Goal: Task Accomplishment & Management: Complete application form

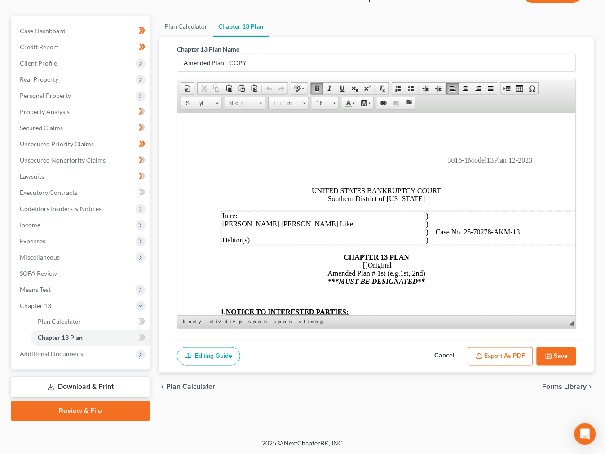
scroll to position [266, 0]
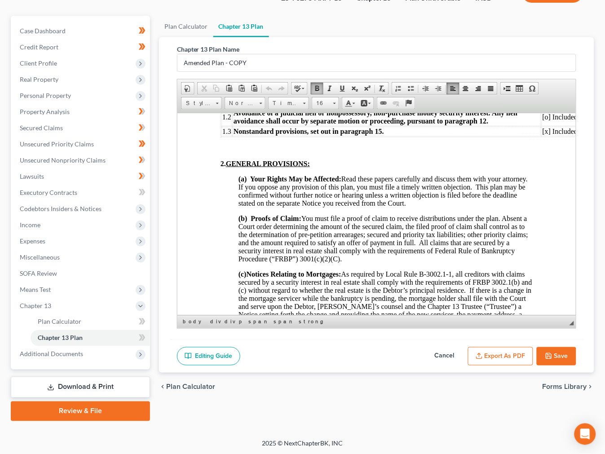
click at [296, 207] on span "(a) Your Rights May be Affected: Read these papers carefully and discuss them w…" at bounding box center [383, 191] width 291 height 32
click at [345, 239] on span "(b) Proofs of Claim:​ You must file a proof of claim to receive distributions u…" at bounding box center [383, 238] width 290 height 48
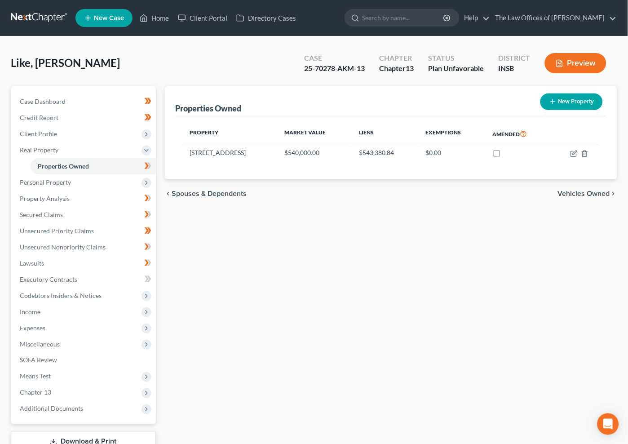
click at [43, 17] on link at bounding box center [40, 18] width 58 height 16
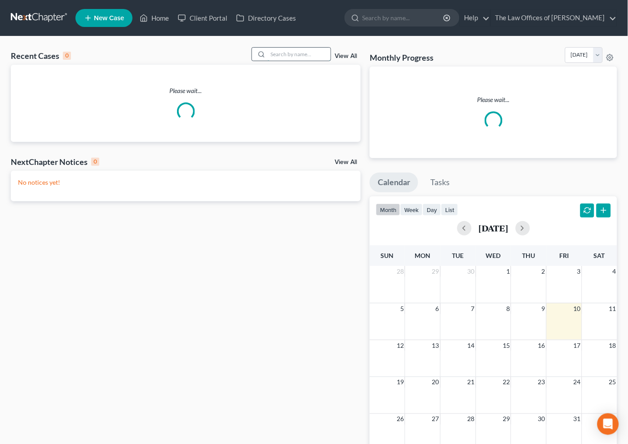
click at [299, 55] on input "search" at bounding box center [299, 54] width 63 height 13
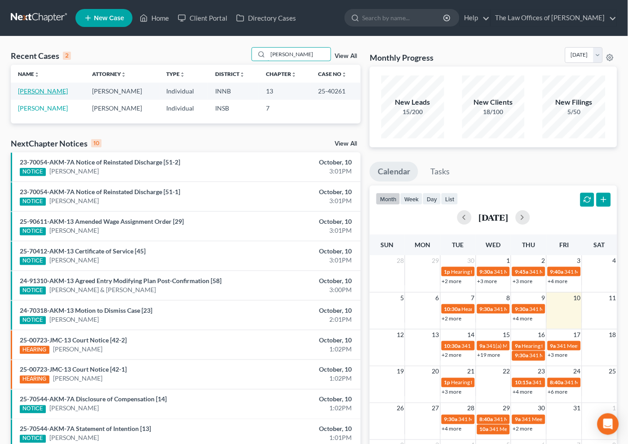
type input "wille"
click at [36, 94] on link "Willett, Jacob" at bounding box center [43, 91] width 50 height 8
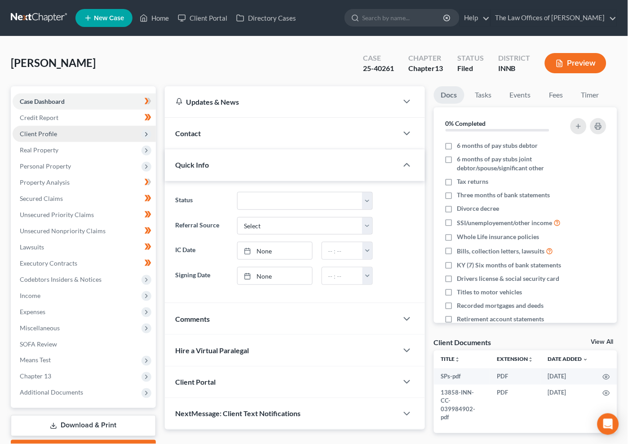
click at [46, 136] on span "Client Profile" at bounding box center [38, 134] width 37 height 8
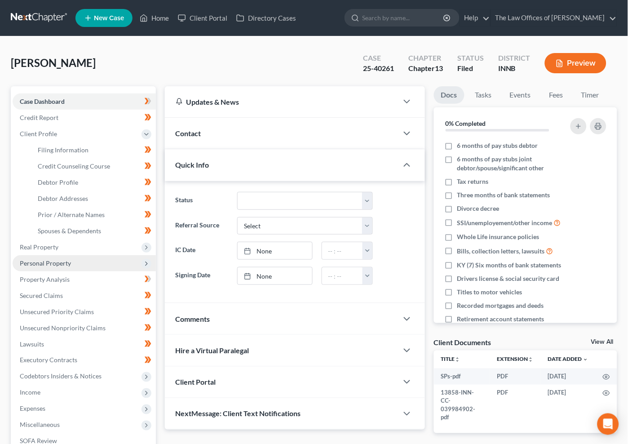
click at [45, 259] on span "Personal Property" at bounding box center [45, 263] width 51 height 8
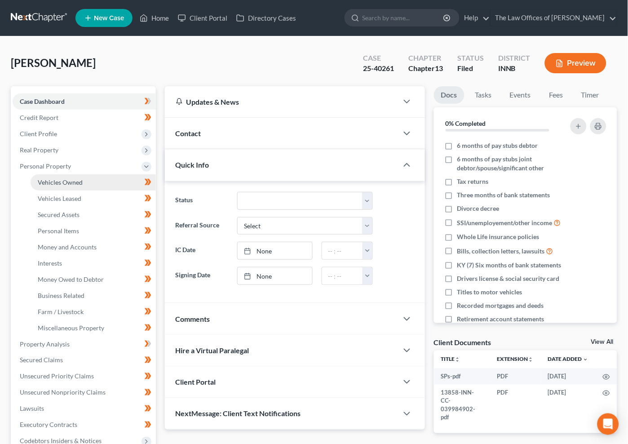
click at [49, 182] on span "Vehicles Owned" at bounding box center [60, 182] width 45 height 8
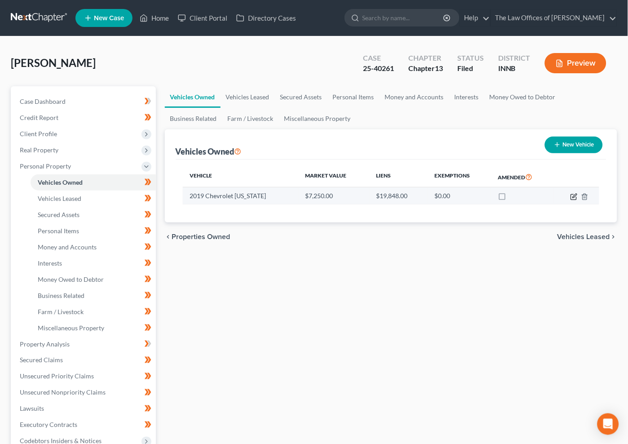
click at [573, 198] on icon "button" at bounding box center [574, 196] width 7 height 7
select select "0"
select select "7"
select select "2"
select select "0"
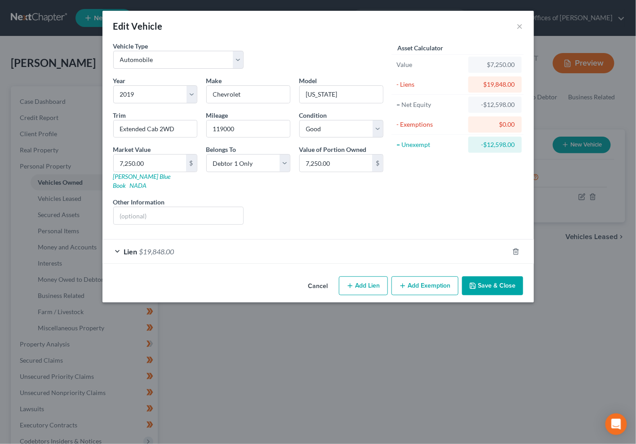
click at [309, 240] on div "Lien $19,848.00" at bounding box center [305, 252] width 406 height 24
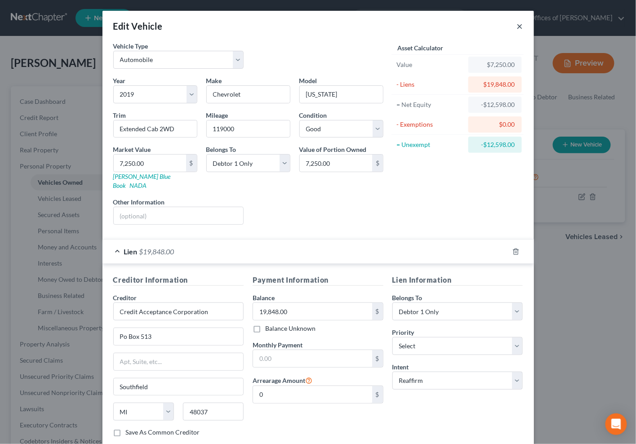
click at [517, 25] on button "×" at bounding box center [520, 26] width 6 height 11
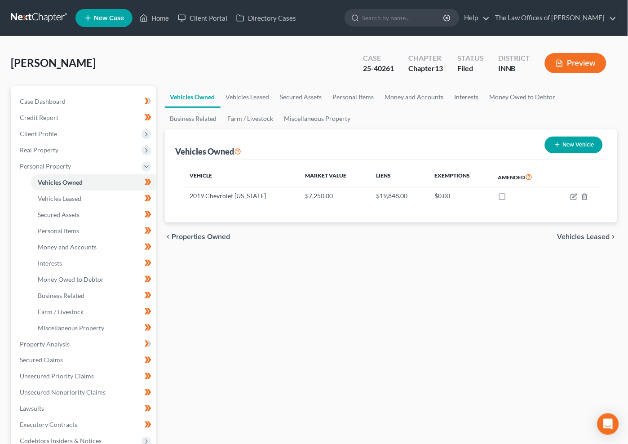
click at [22, 16] on link at bounding box center [40, 18] width 58 height 16
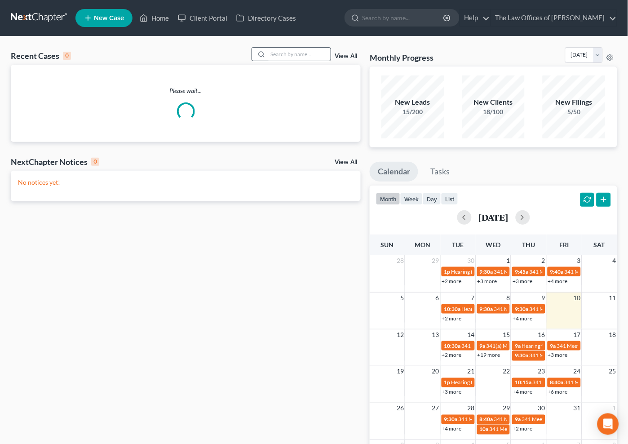
click at [268, 54] on div at bounding box center [260, 54] width 16 height 13
click at [276, 58] on input "search" at bounding box center [299, 54] width 63 height 13
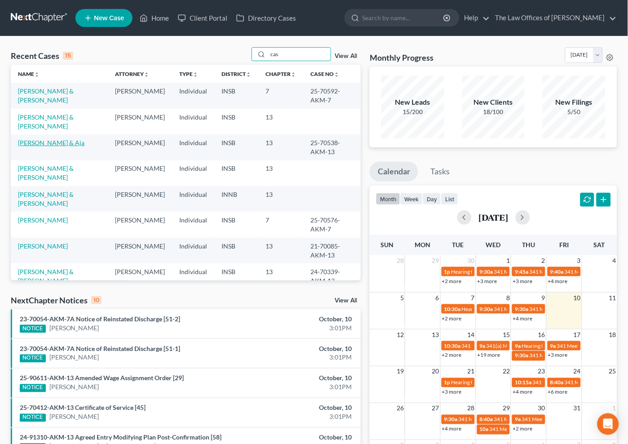
type input "cas"
click at [55, 139] on link "Casper, Chadwick & Aja" at bounding box center [51, 143] width 67 height 8
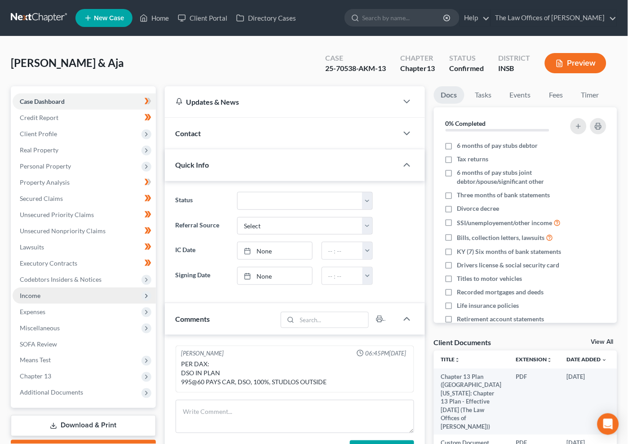
click at [21, 293] on span "Income" at bounding box center [30, 296] width 21 height 8
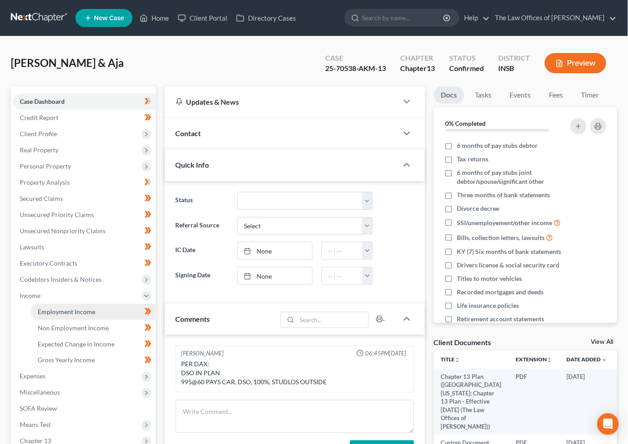
click at [45, 313] on span "Employment Income" at bounding box center [67, 312] width 58 height 8
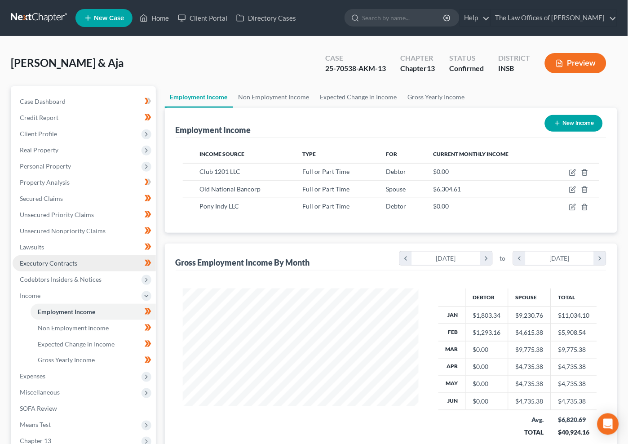
scroll to position [33, 0]
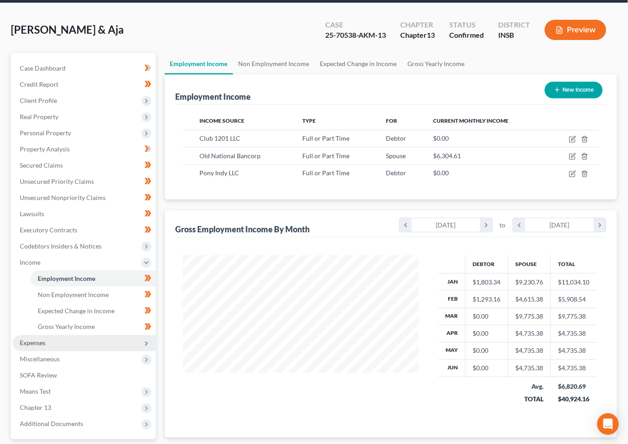
click at [32, 343] on span "Expenses" at bounding box center [33, 343] width 26 height 8
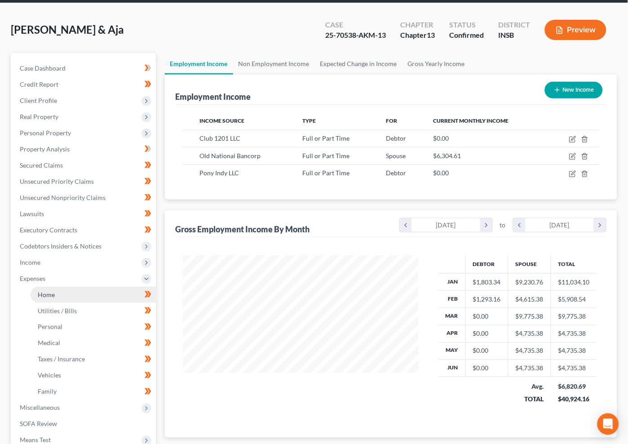
click at [51, 296] on span "Home" at bounding box center [46, 295] width 17 height 8
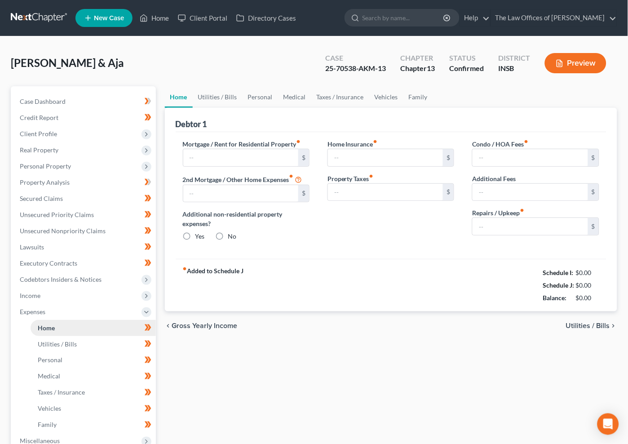
type input "1,102.00"
type input "0.00"
radio input "true"
type input "8.25"
type input "0.00"
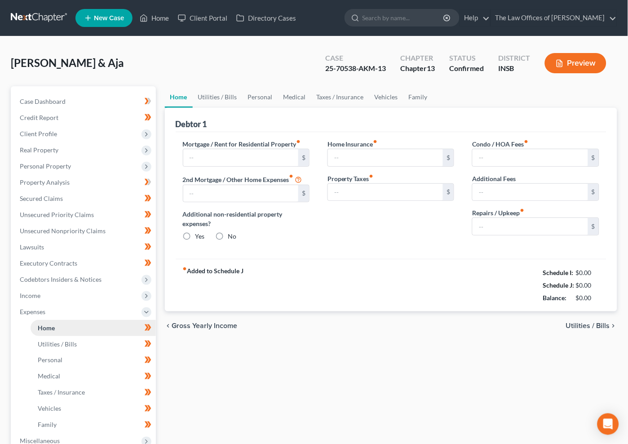
type input "0.00"
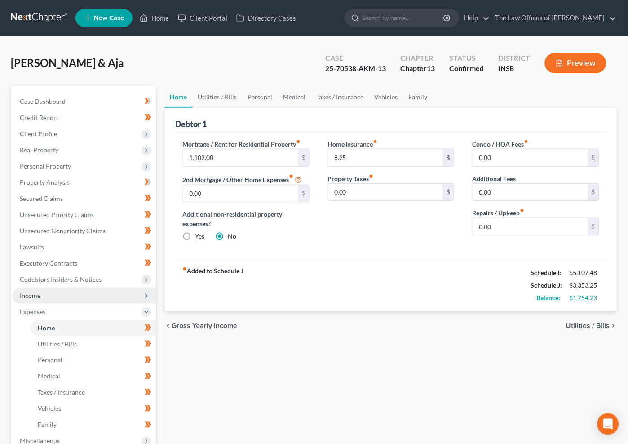
scroll to position [162, 0]
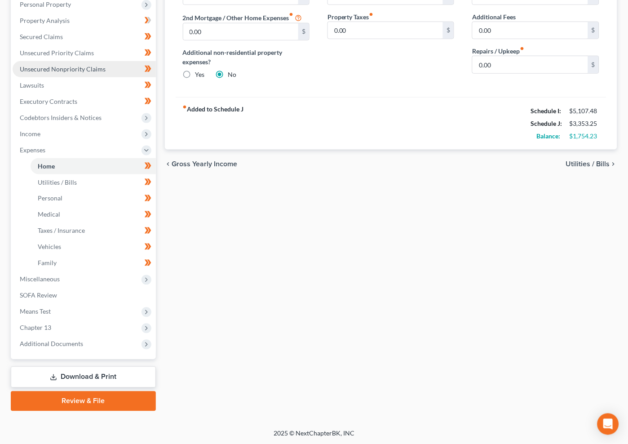
click at [51, 71] on span "Unsecured Nonpriority Claims" at bounding box center [63, 69] width 86 height 8
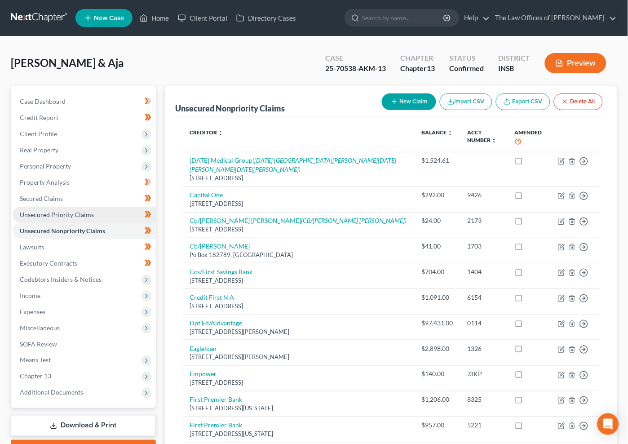
click at [82, 212] on span "Unsecured Priority Claims" at bounding box center [57, 215] width 74 height 8
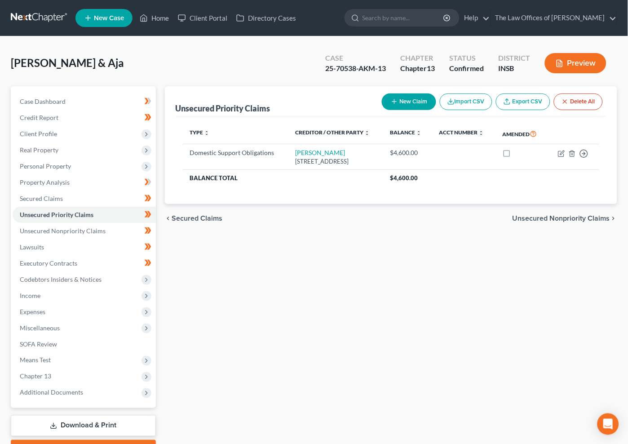
click at [44, 16] on link at bounding box center [40, 18] width 58 height 16
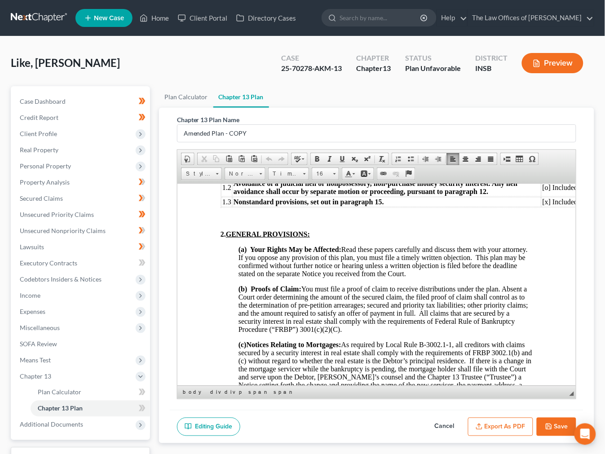
click at [32, 15] on link at bounding box center [40, 18] width 58 height 16
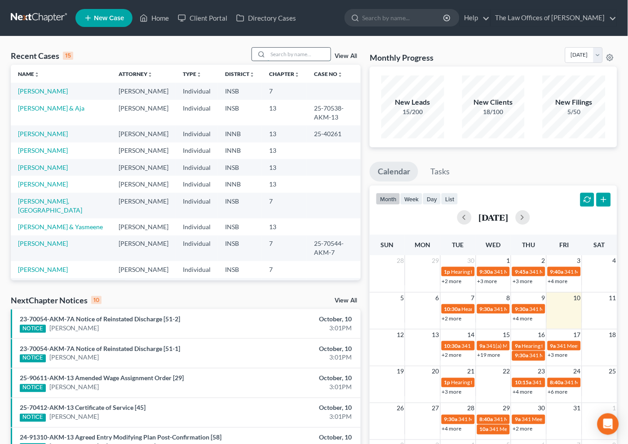
click at [294, 55] on input "search" at bounding box center [299, 54] width 63 height 13
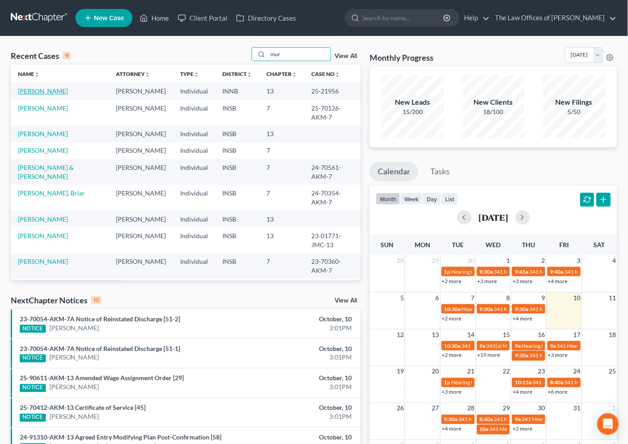
type input "mur"
click at [47, 91] on link "[PERSON_NAME]" at bounding box center [43, 91] width 50 height 8
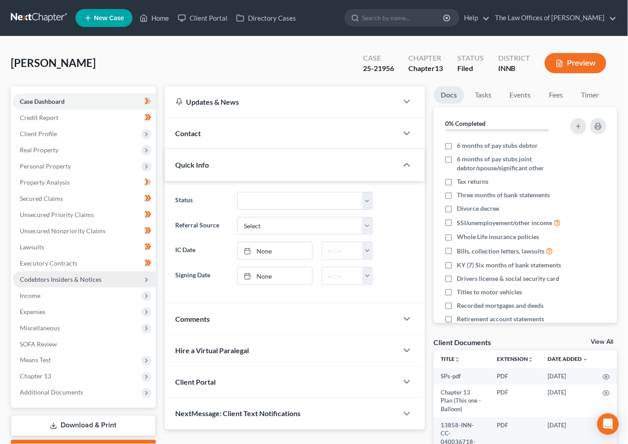
scroll to position [53, 0]
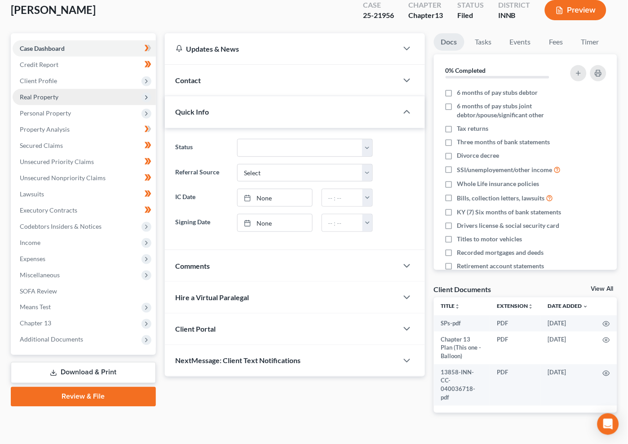
click at [46, 97] on span "Real Property" at bounding box center [39, 97] width 39 height 8
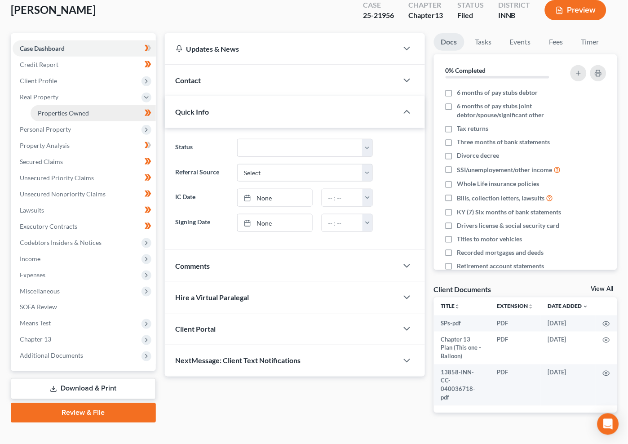
click at [55, 116] on span "Properties Owned" at bounding box center [63, 113] width 51 height 8
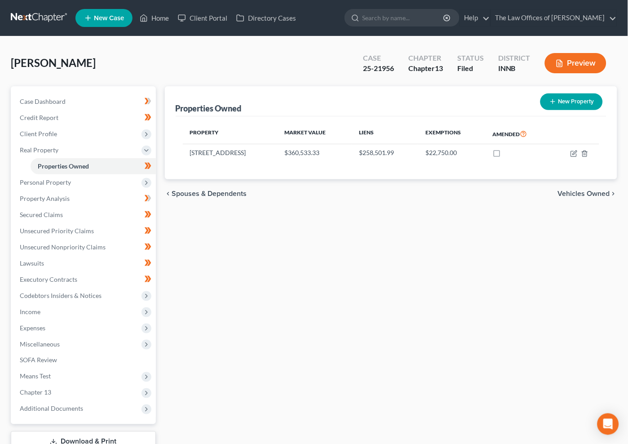
click at [225, 262] on div "Properties Owned New Property Property Market Value Liens Exemptions Amended [S…" at bounding box center [391, 281] width 462 height 390
click at [380, 307] on div "Properties Owned New Property Property Market Value Liens Exemptions Amended [S…" at bounding box center [391, 281] width 462 height 390
click at [30, 20] on link at bounding box center [40, 18] width 58 height 16
